Goal: Information Seeking & Learning: Learn about a topic

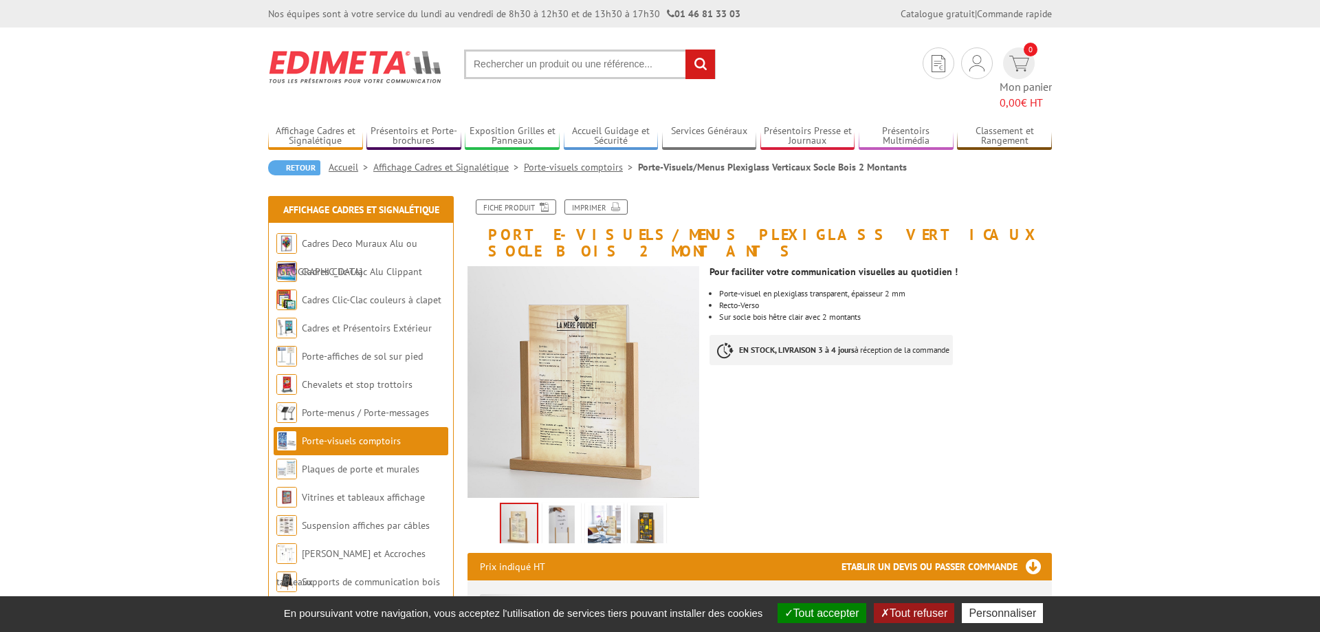
click at [552, 505] on img at bounding box center [561, 526] width 33 height 43
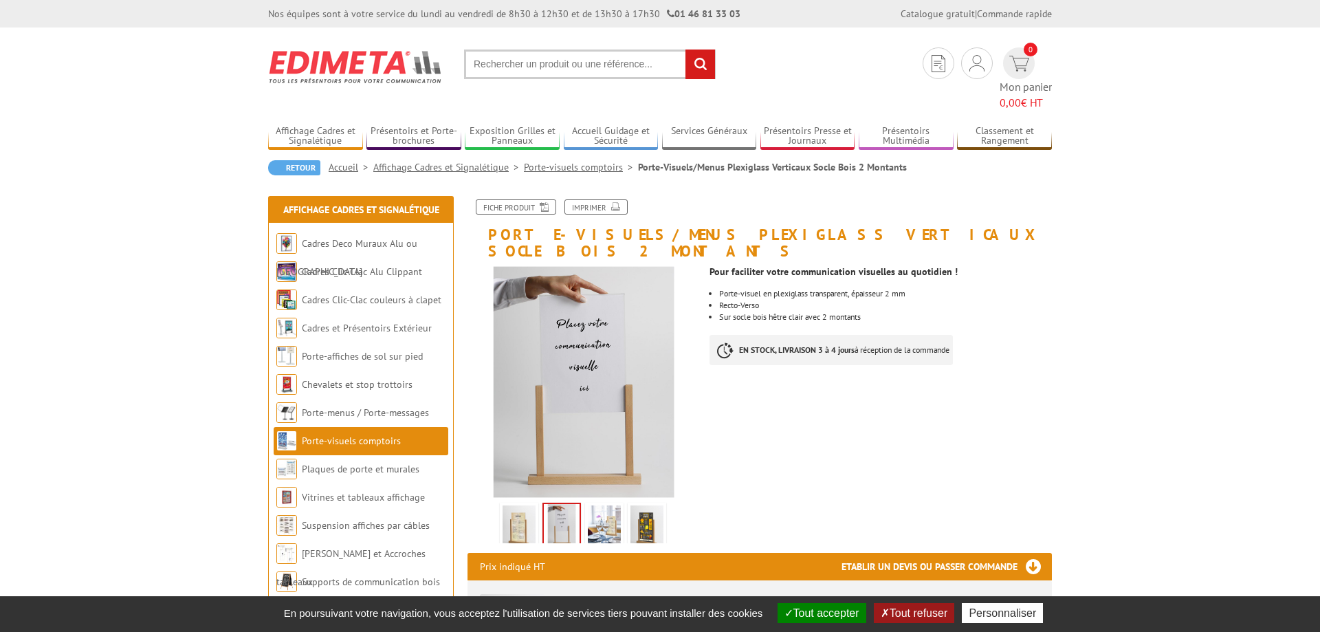
click at [621, 505] on img at bounding box center [604, 526] width 33 height 43
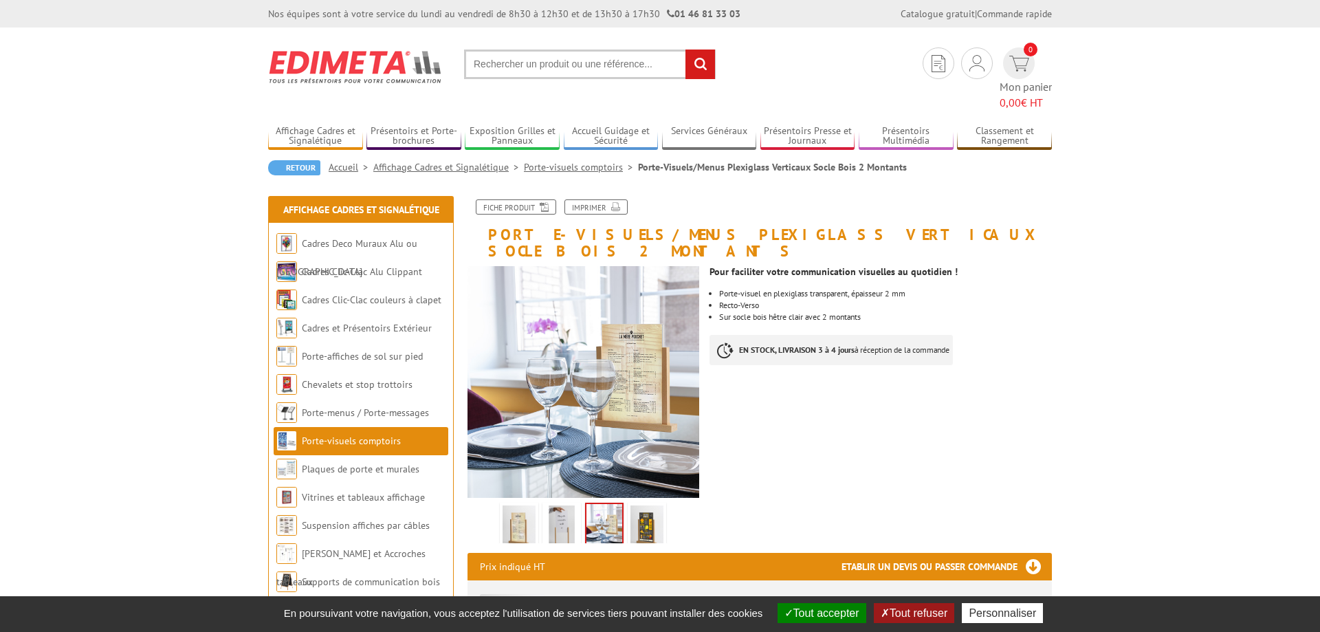
click at [676, 498] on div "Previous Next" at bounding box center [583, 522] width 232 height 48
click at [641, 505] on img at bounding box center [646, 526] width 33 height 43
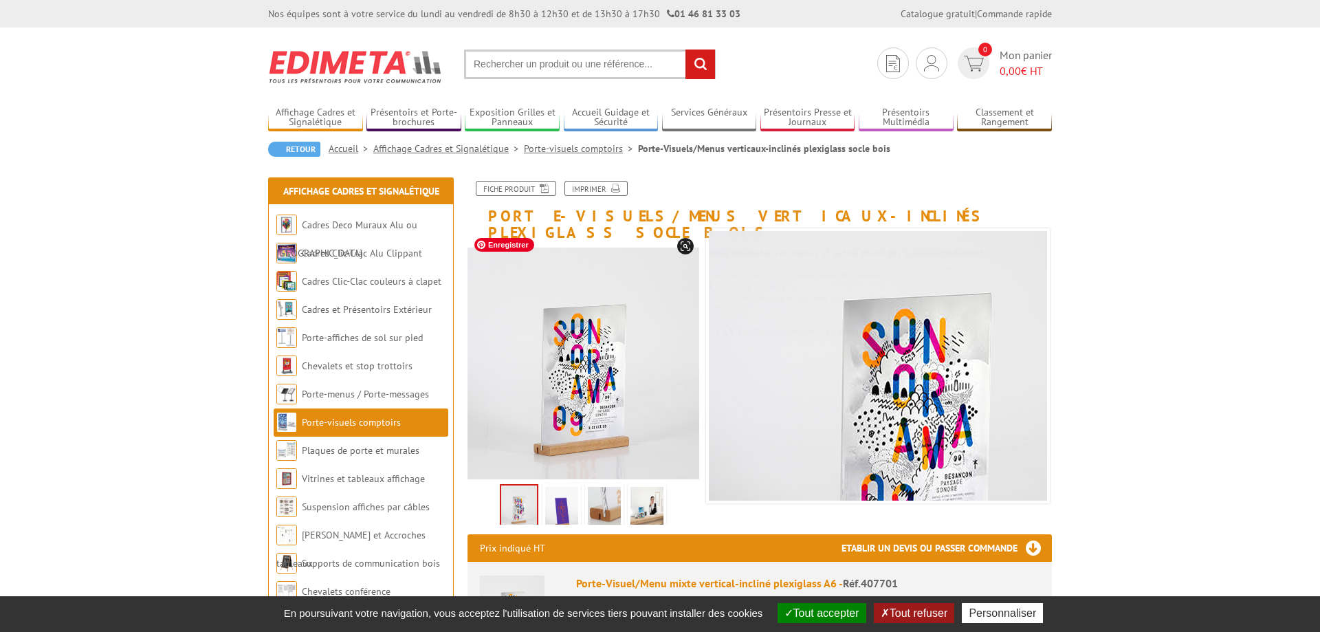
click at [564, 487] on img at bounding box center [561, 508] width 33 height 43
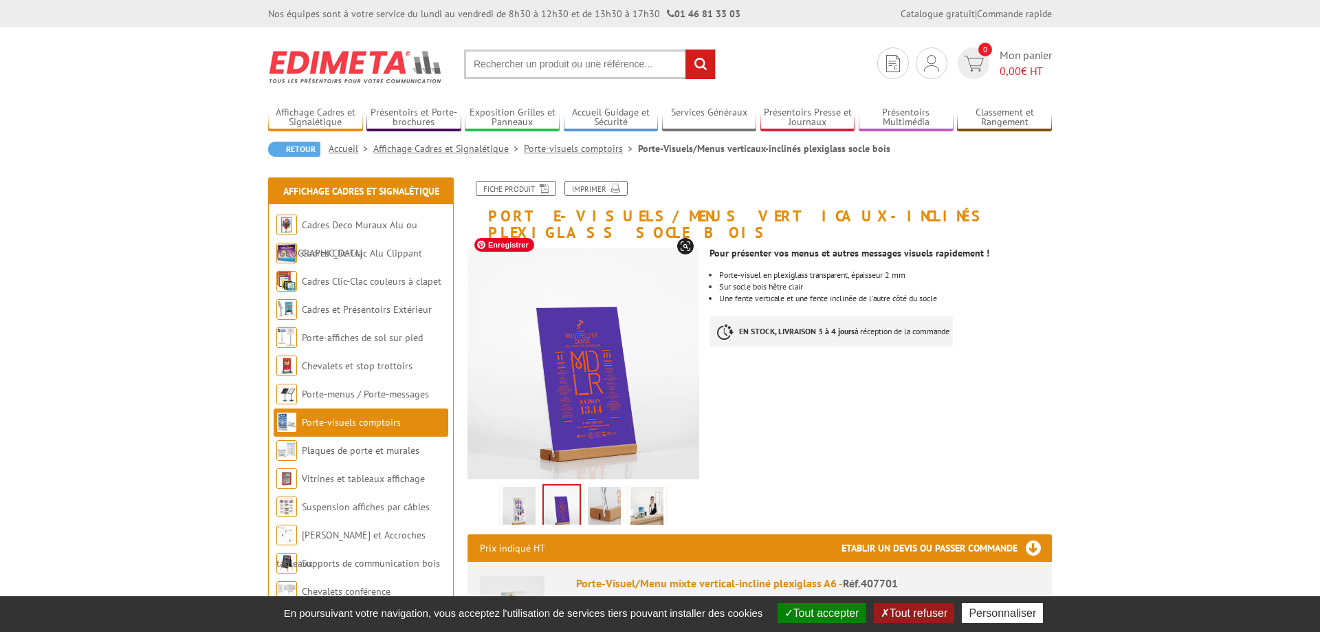
click at [605, 487] on img at bounding box center [604, 508] width 33 height 43
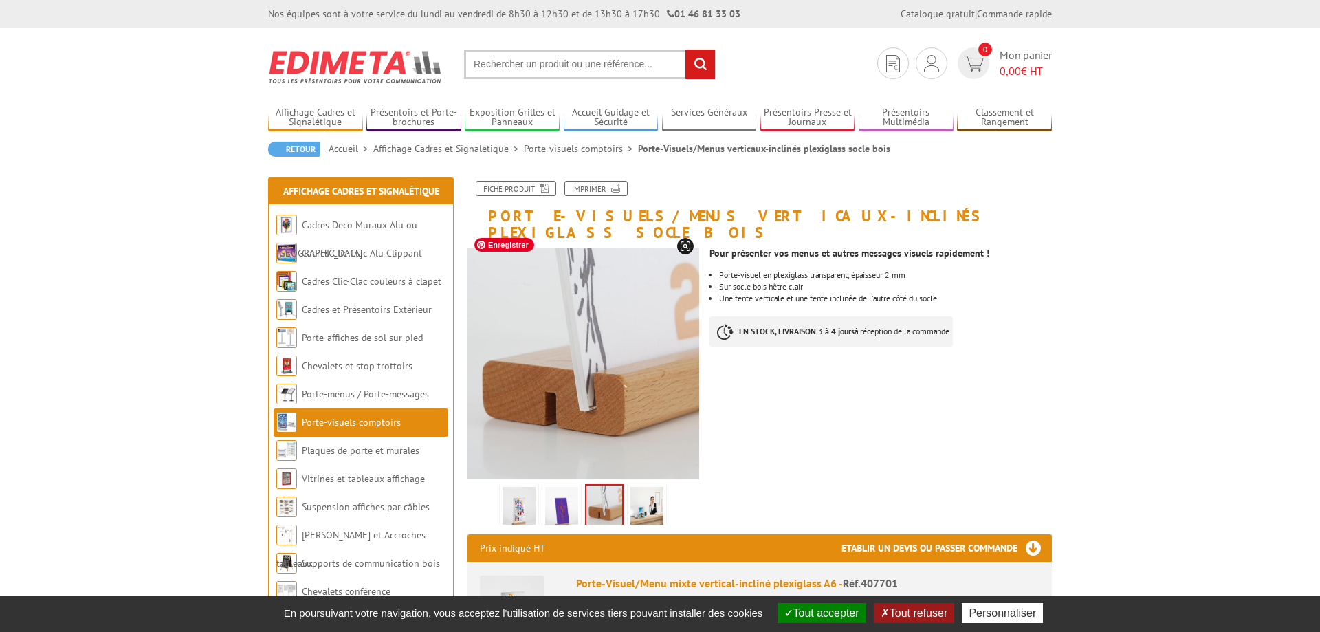
click at [646, 489] on img at bounding box center [646, 508] width 33 height 43
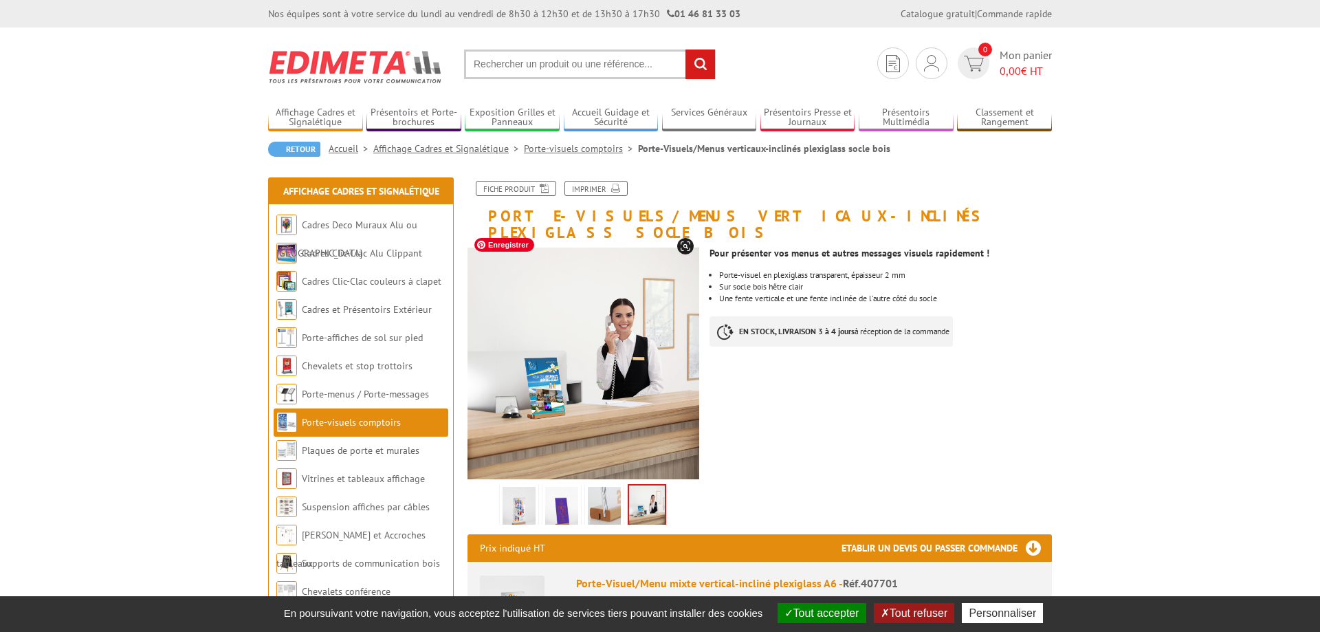
click at [524, 487] on img at bounding box center [519, 508] width 33 height 43
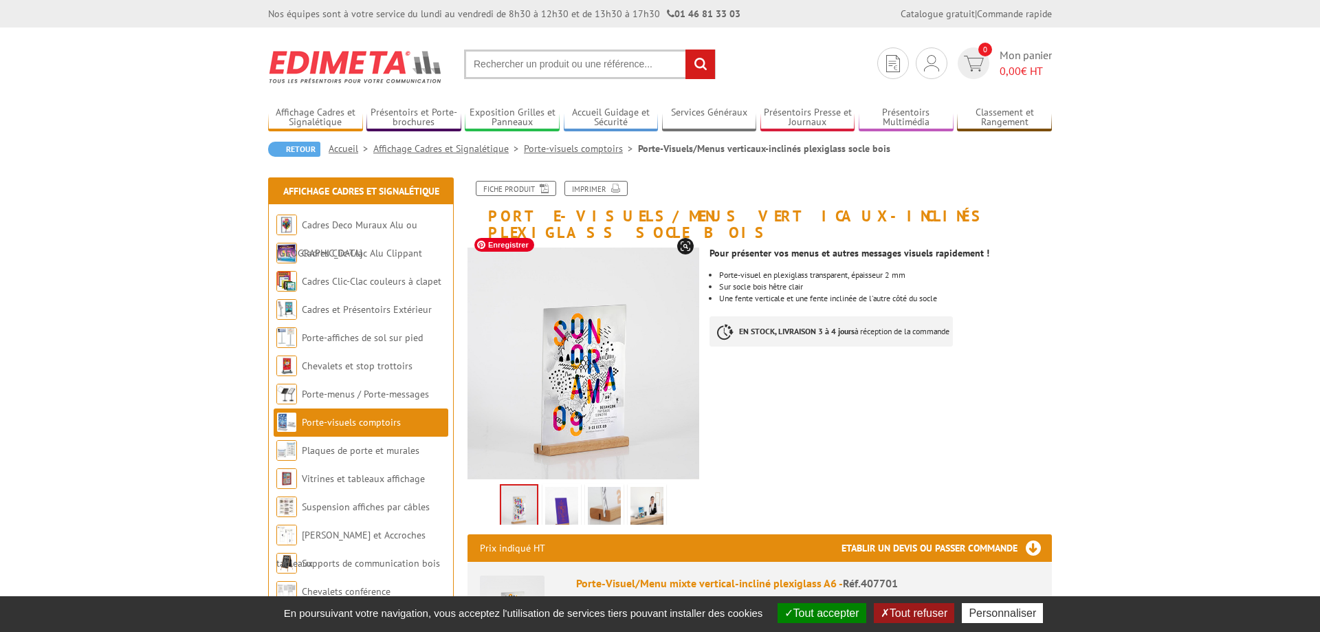
click at [562, 487] on img at bounding box center [561, 508] width 33 height 43
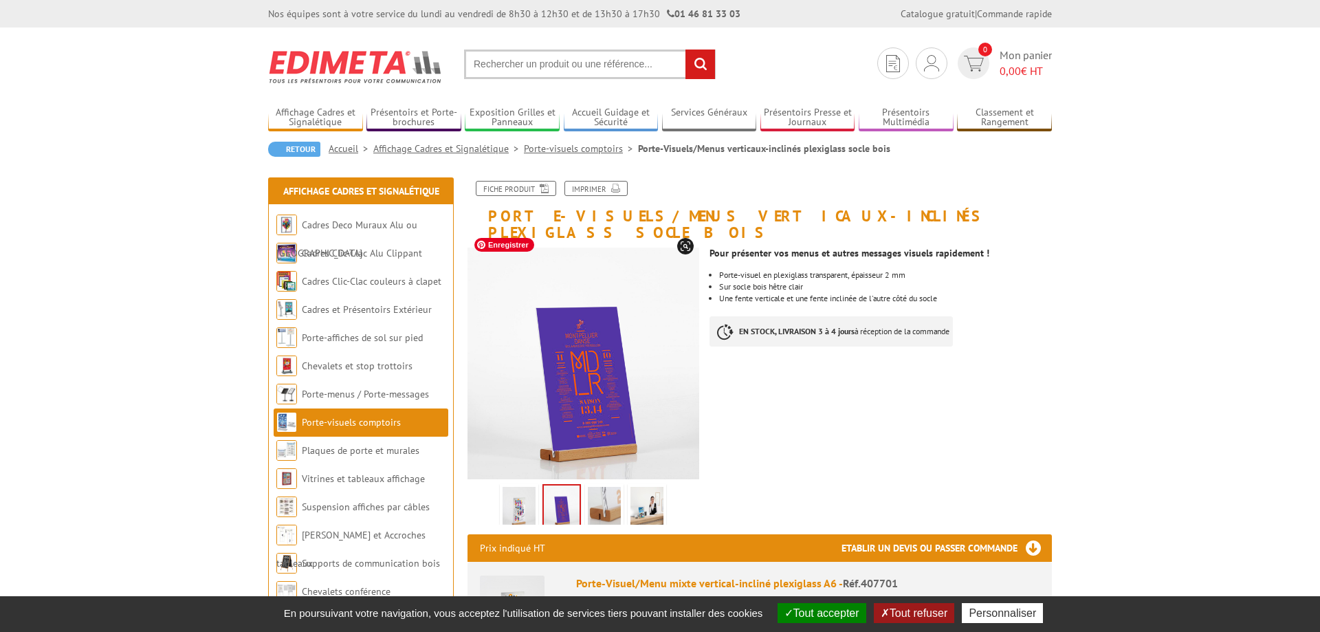
click at [595, 492] on img at bounding box center [604, 508] width 33 height 43
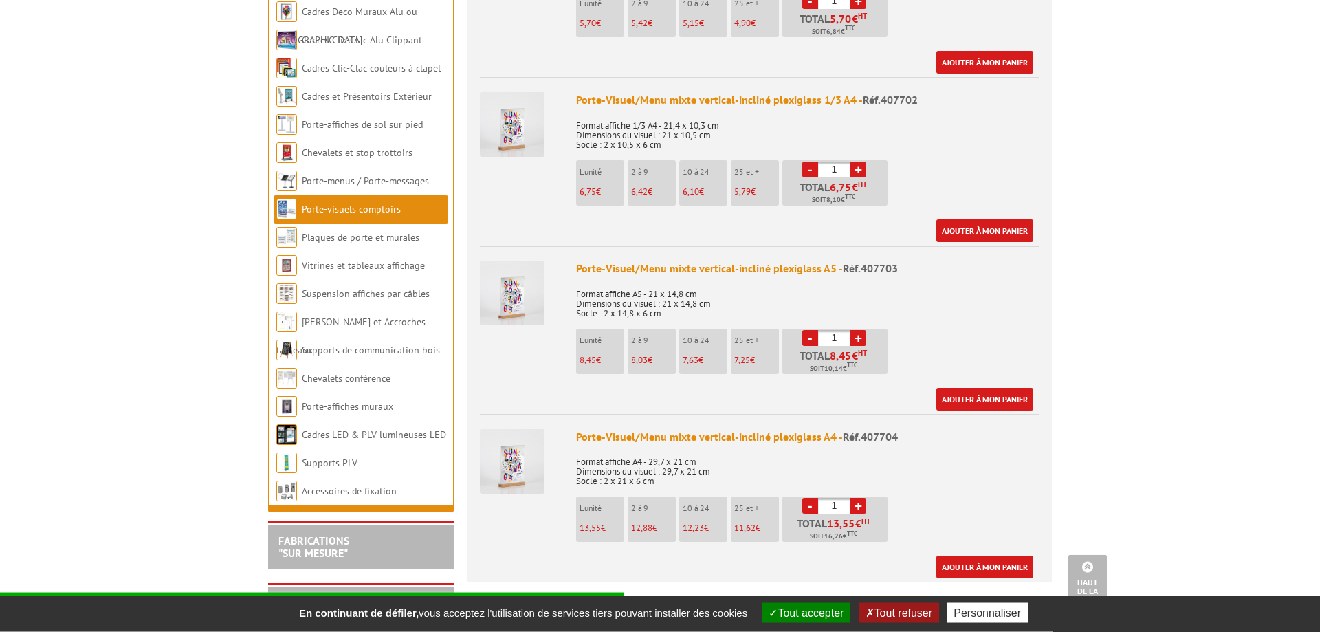
scroll to position [631, 0]
